Goal: Task Accomplishment & Management: Complete application form

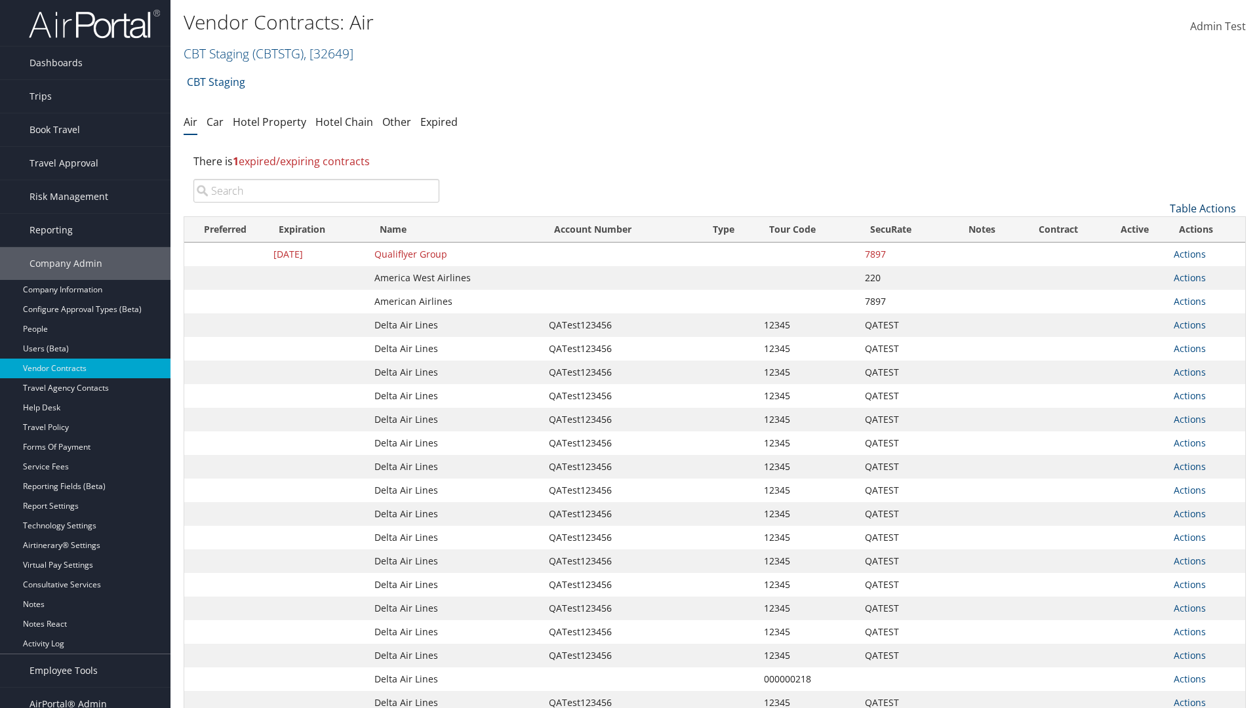
click at [1203, 209] on link "Table Actions" at bounding box center [1203, 208] width 66 height 14
click at [1159, 229] on link "Create New Contract" at bounding box center [1159, 229] width 172 height 22
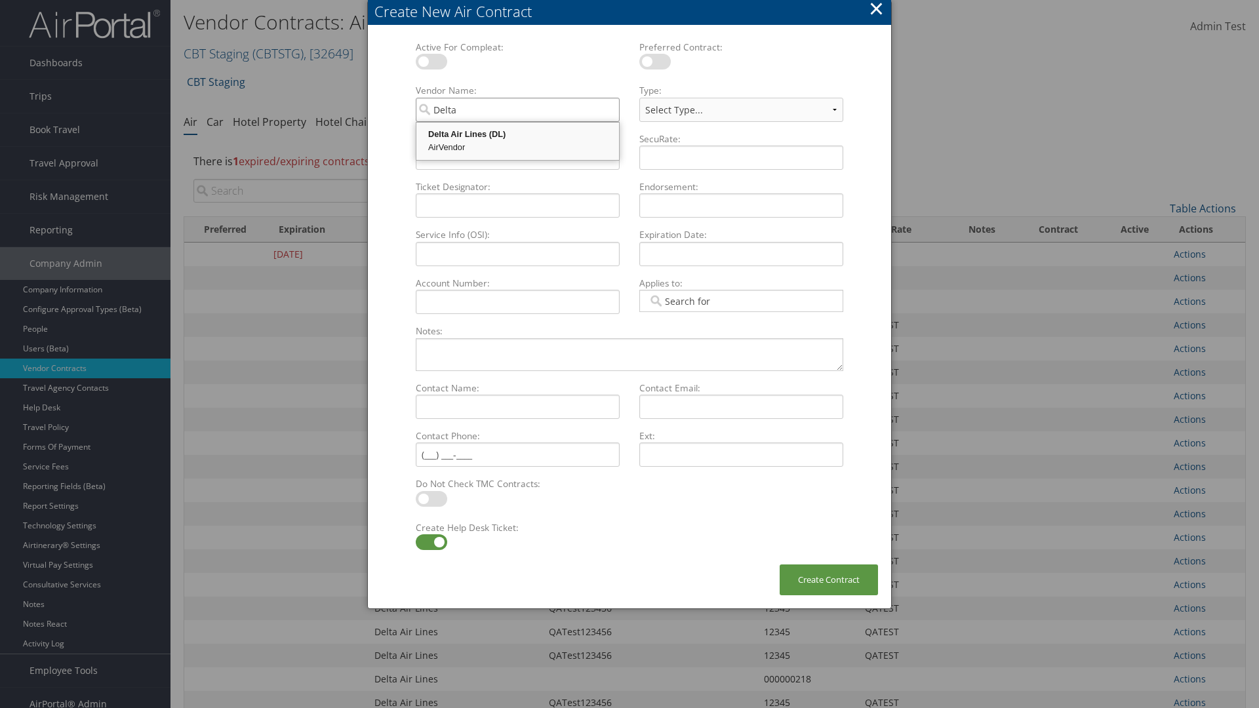
type input "Delta Air Lines"
select select "[object Object]"
type input "Delta Air Lines"
type input "QATest123456"
type input "12345"
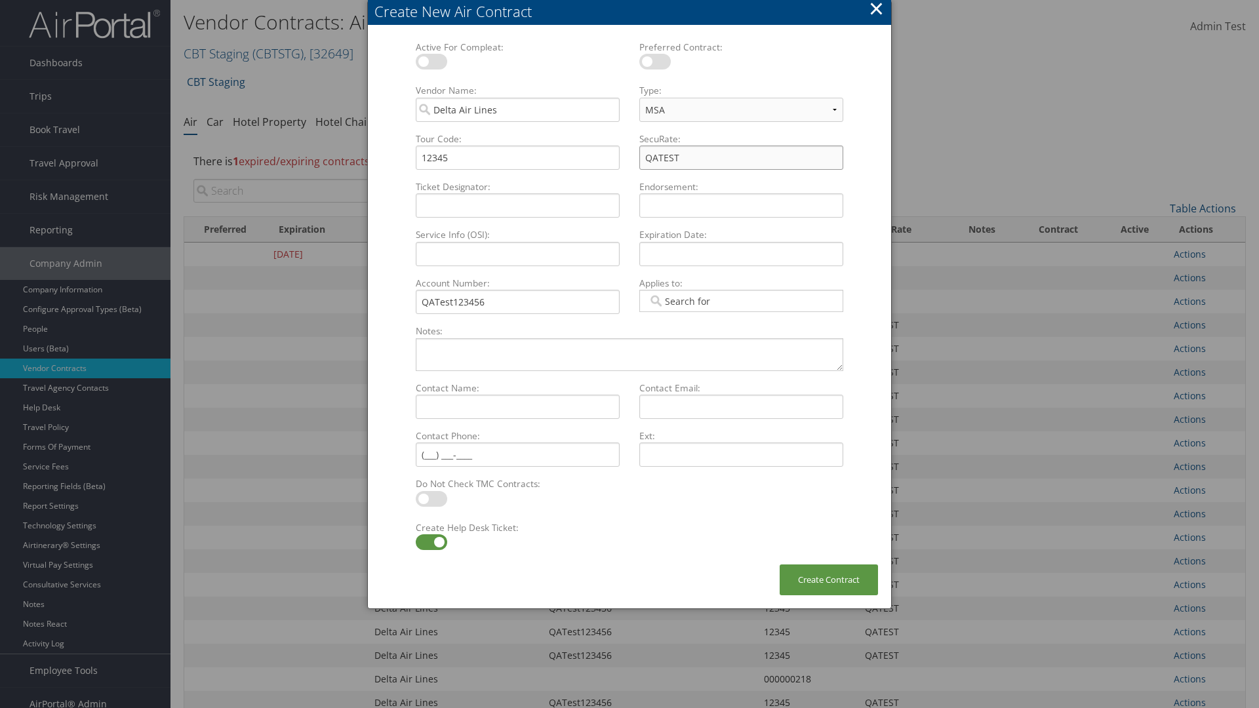
type input "QATEST"
click at [431, 542] on label at bounding box center [431, 542] width 31 height 16
click at [431, 542] on input "checkbox" at bounding box center [426, 544] width 9 height 9
checkbox input "false"
type textarea "QA Testing"
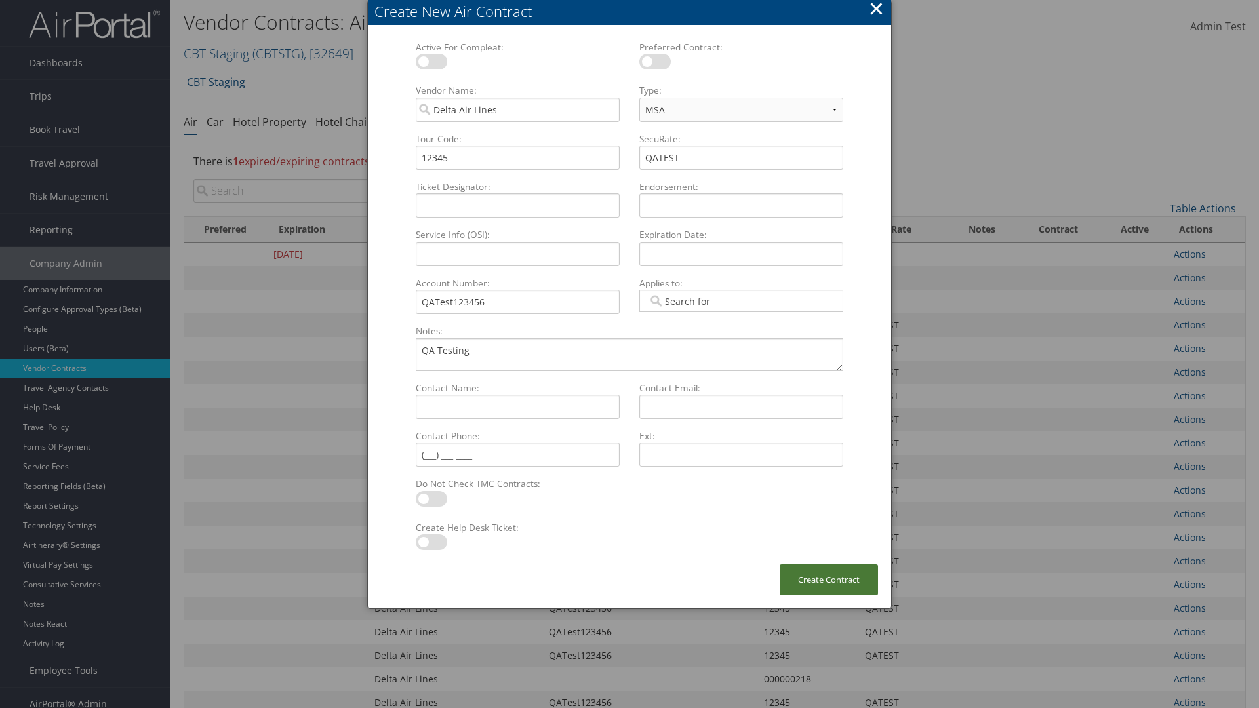
click at [829, 580] on button "Create Contract" at bounding box center [829, 580] width 98 height 31
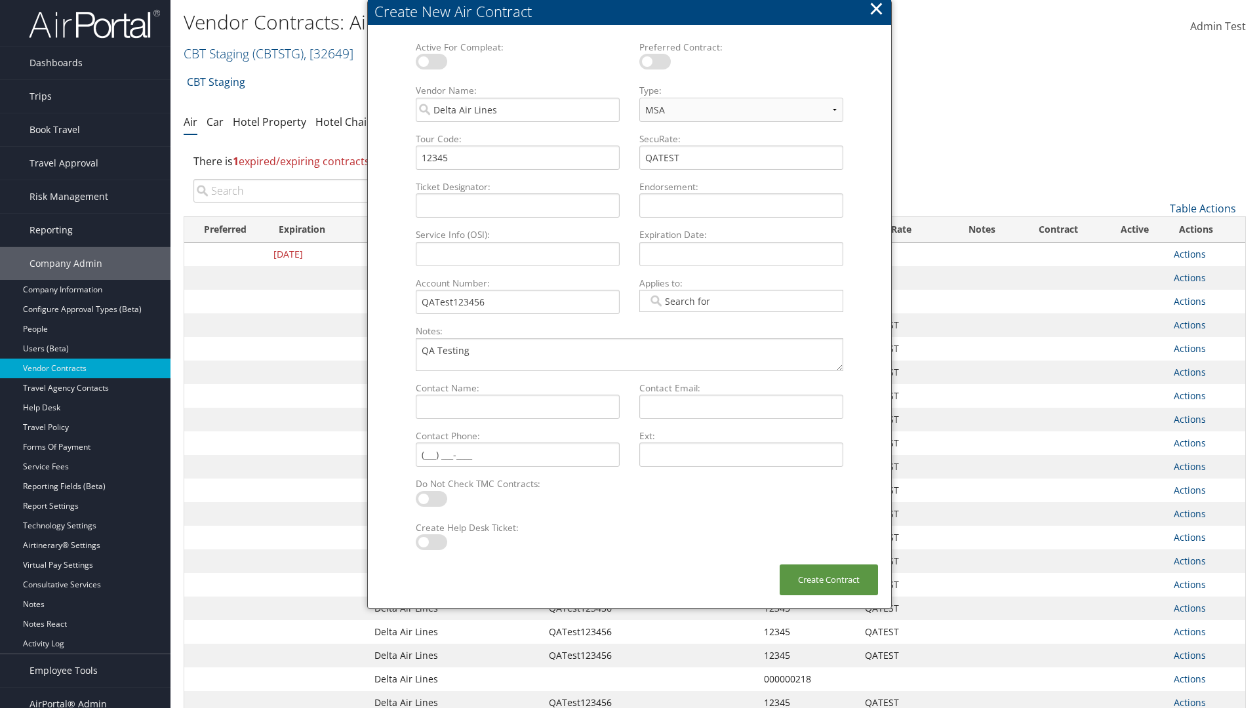
click at [316, 191] on input "search" at bounding box center [316, 191] width 246 height 24
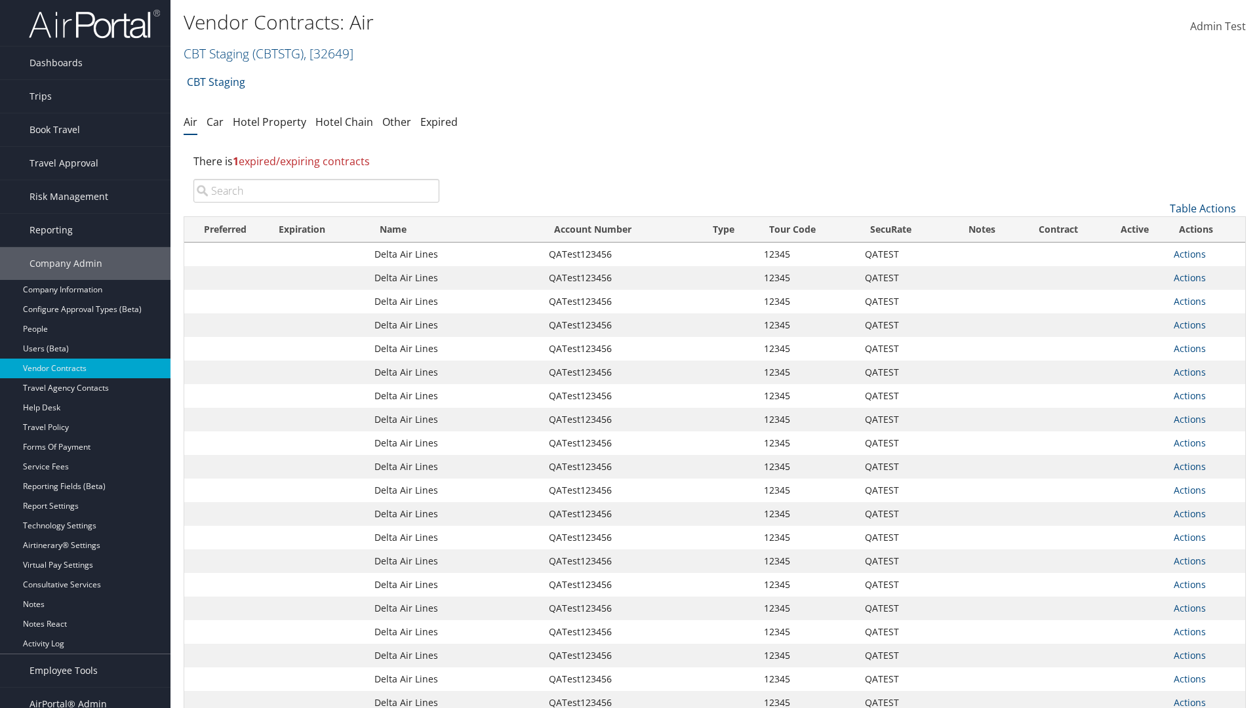
type input "QATest123456"
